Goal: Transaction & Acquisition: Subscribe to service/newsletter

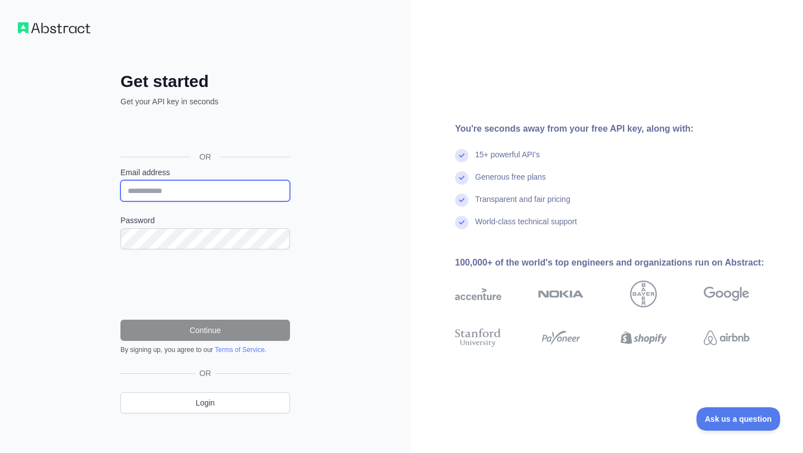
click at [163, 186] on input "Email address" at bounding box center [205, 190] width 170 height 21
type input "*"
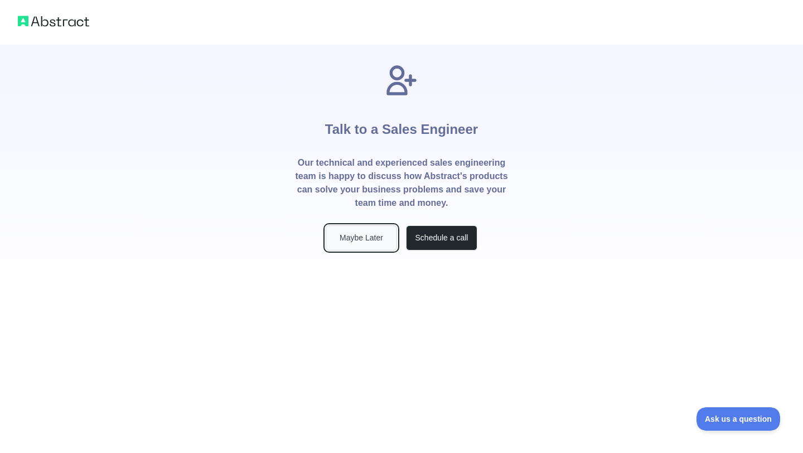
click at [362, 231] on button "Maybe Later" at bounding box center [361, 237] width 71 height 25
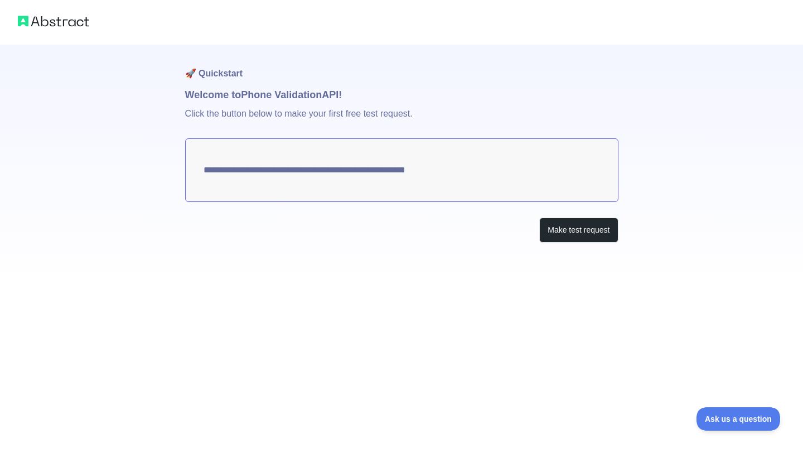
click at [386, 168] on textarea "**********" at bounding box center [401, 170] width 433 height 64
click at [573, 240] on button "Make test request" at bounding box center [578, 230] width 79 height 25
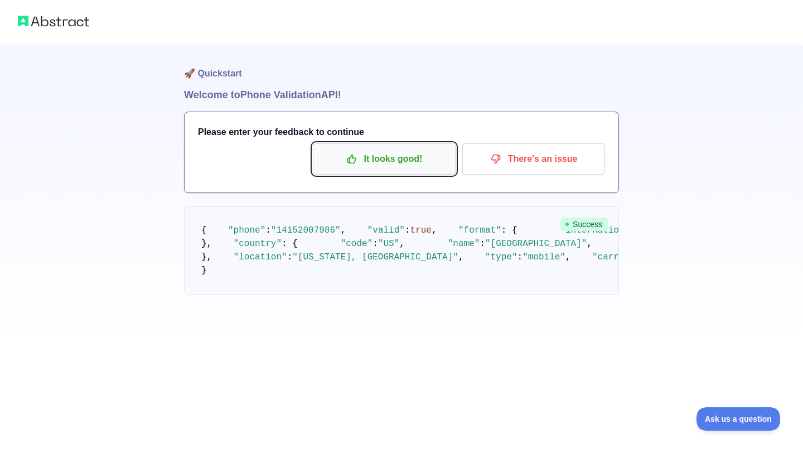
click at [359, 157] on p "It looks good!" at bounding box center [384, 158] width 126 height 19
